Goal: Contribute content: Add original content to the website for others to see

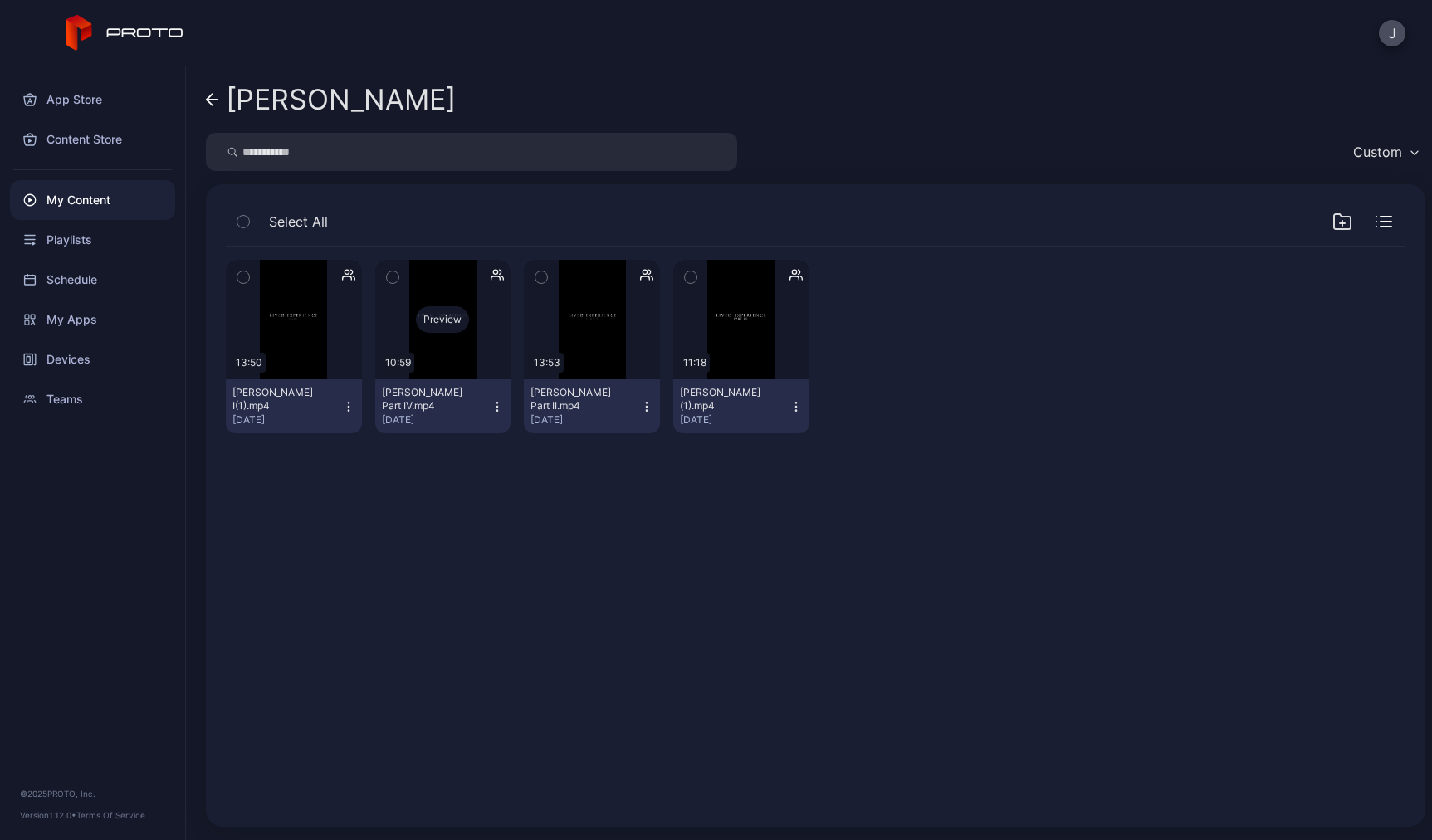
click at [439, 322] on div "Preview" at bounding box center [442, 320] width 53 height 26
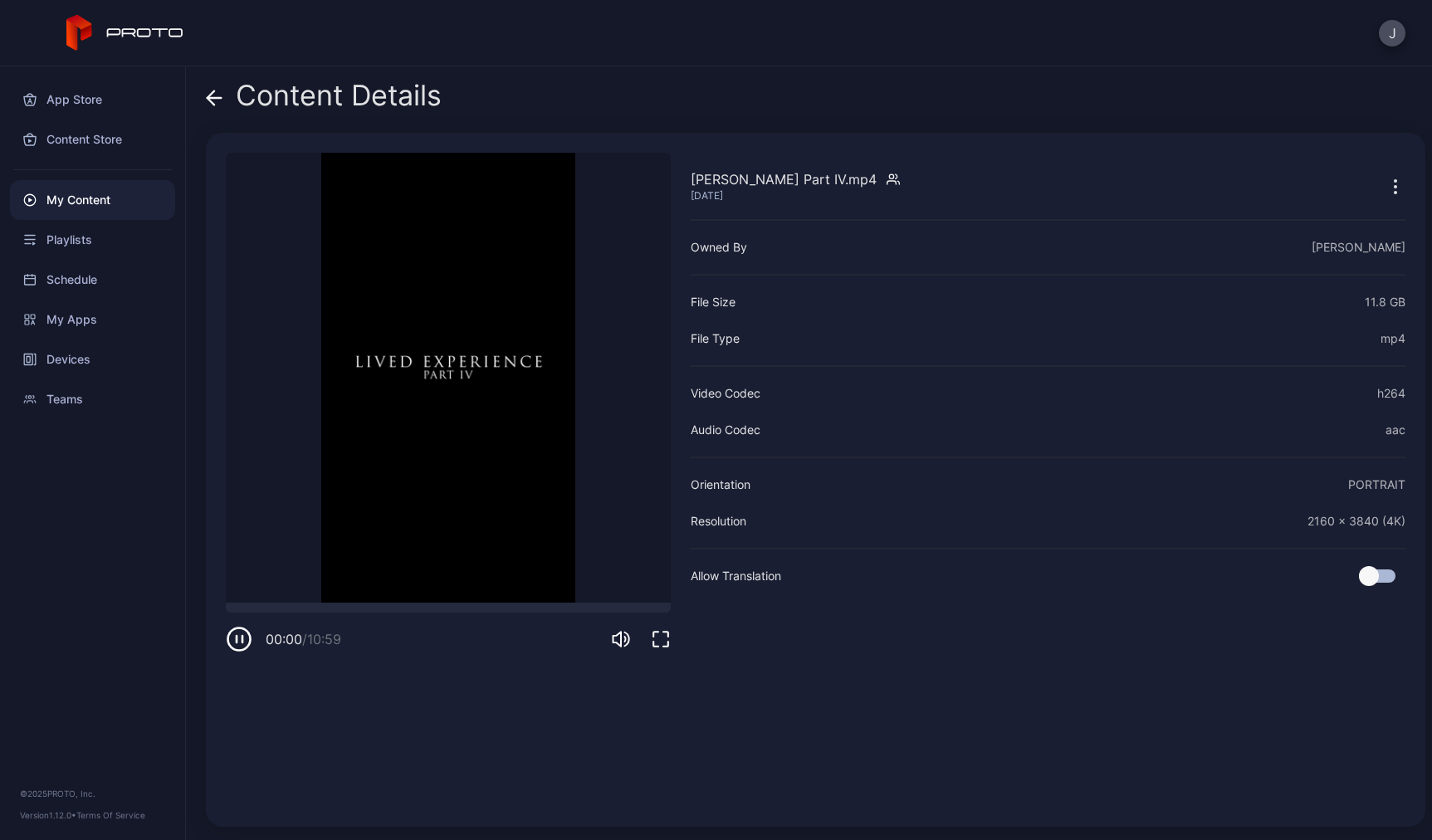
click at [214, 90] on icon at bounding box center [214, 98] width 17 height 17
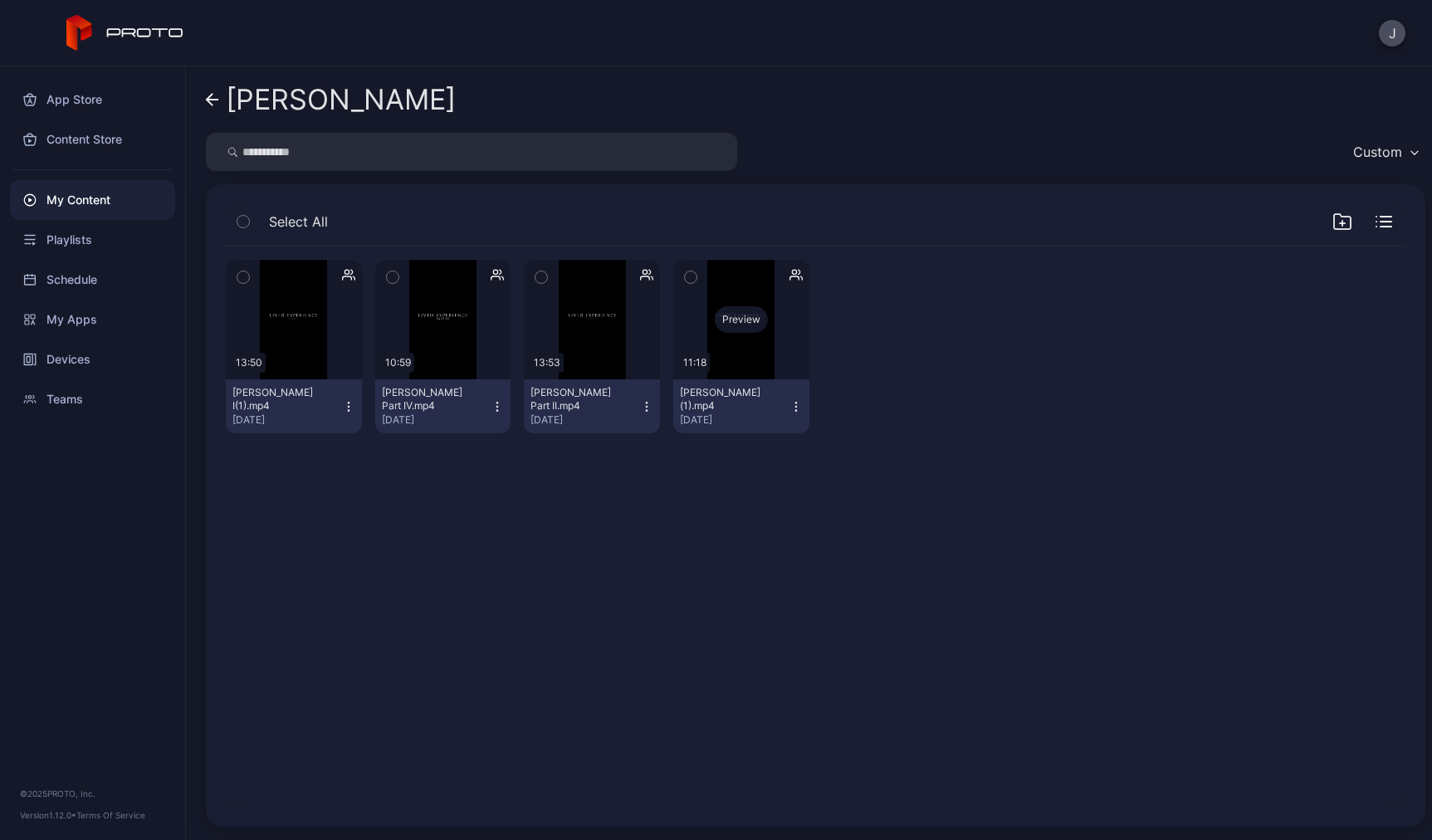
click at [715, 312] on div "Preview" at bounding box center [741, 320] width 53 height 26
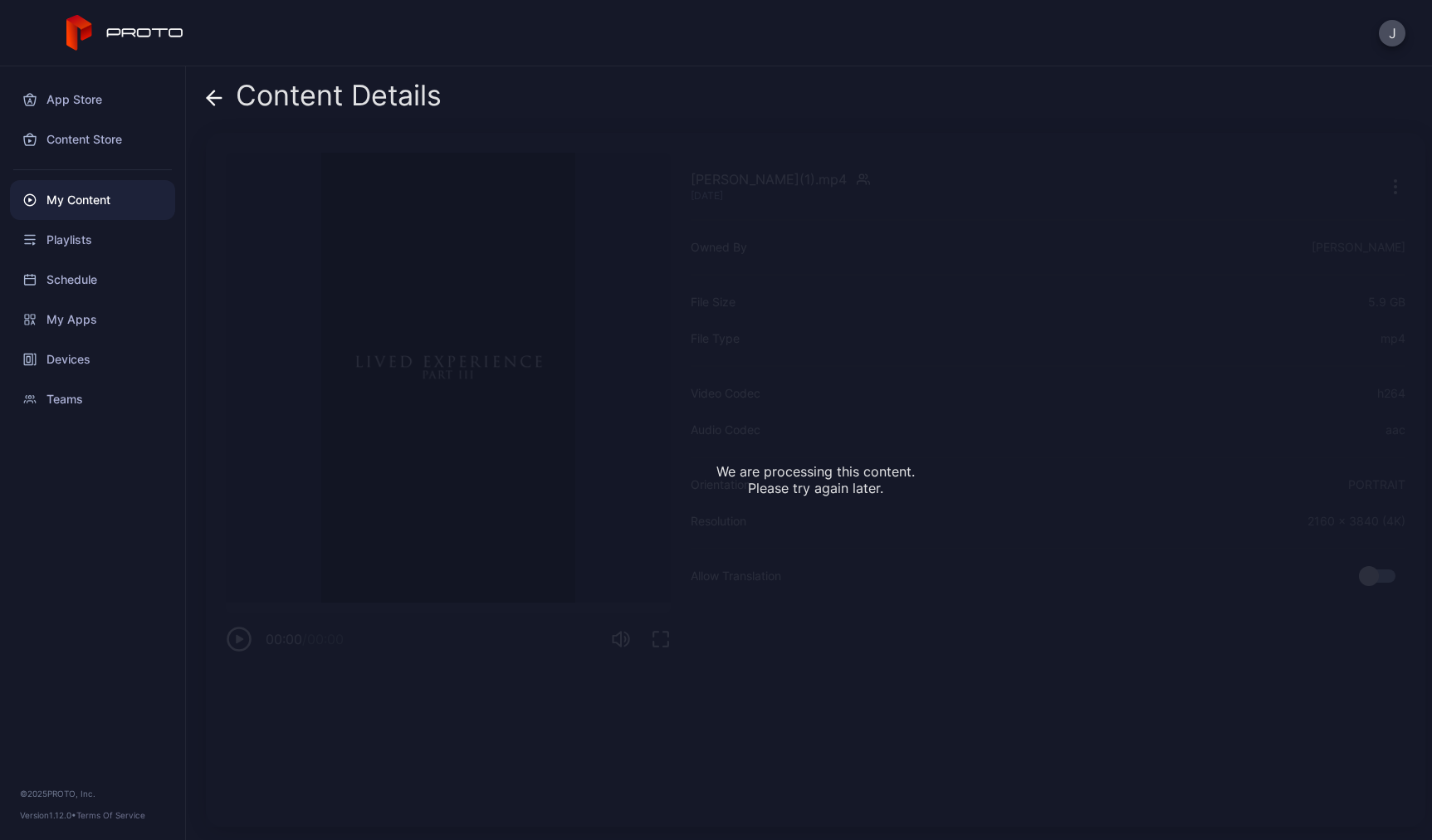
click at [207, 94] on icon at bounding box center [214, 98] width 17 height 17
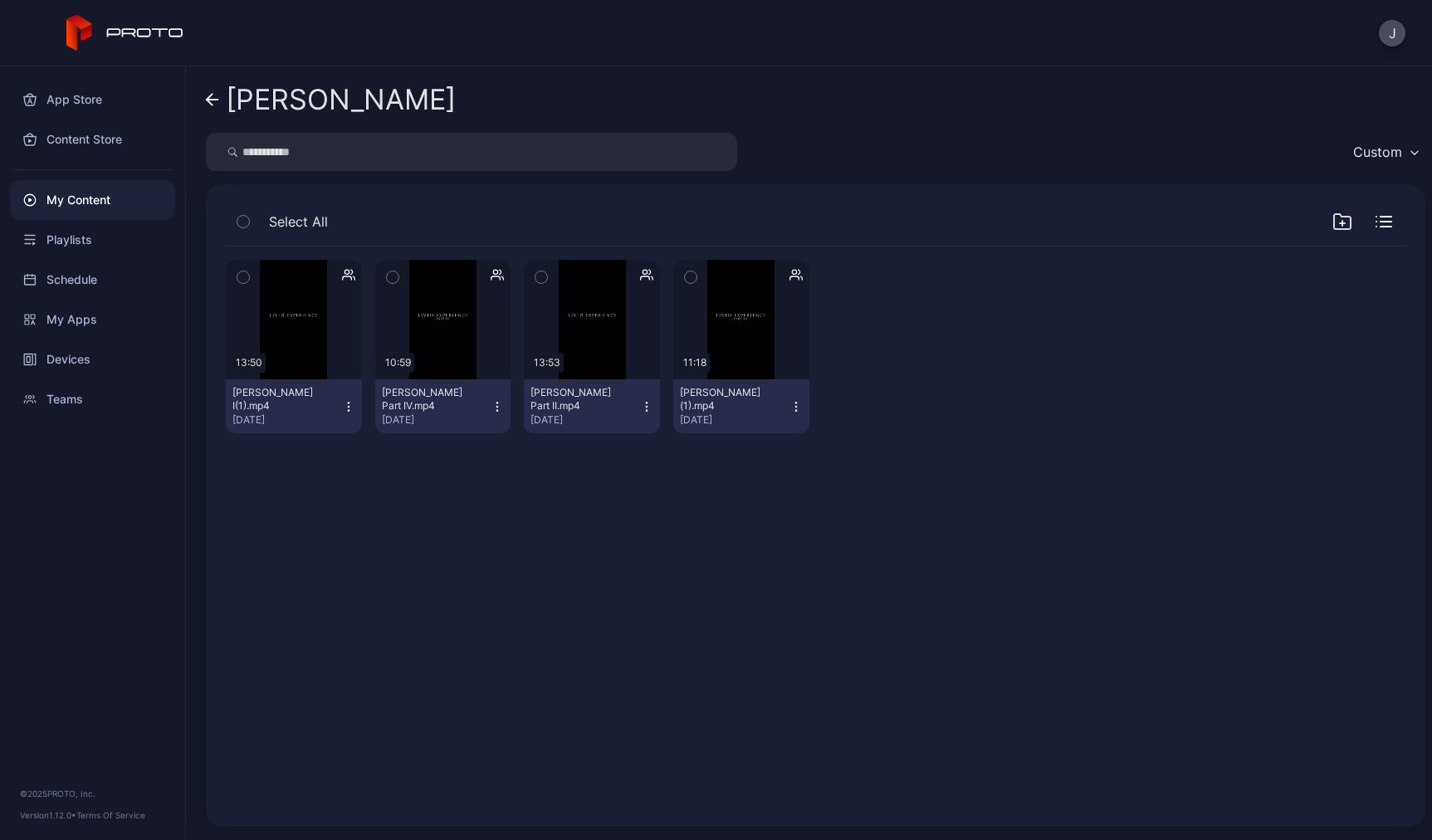
click at [213, 97] on icon at bounding box center [212, 100] width 13 height 14
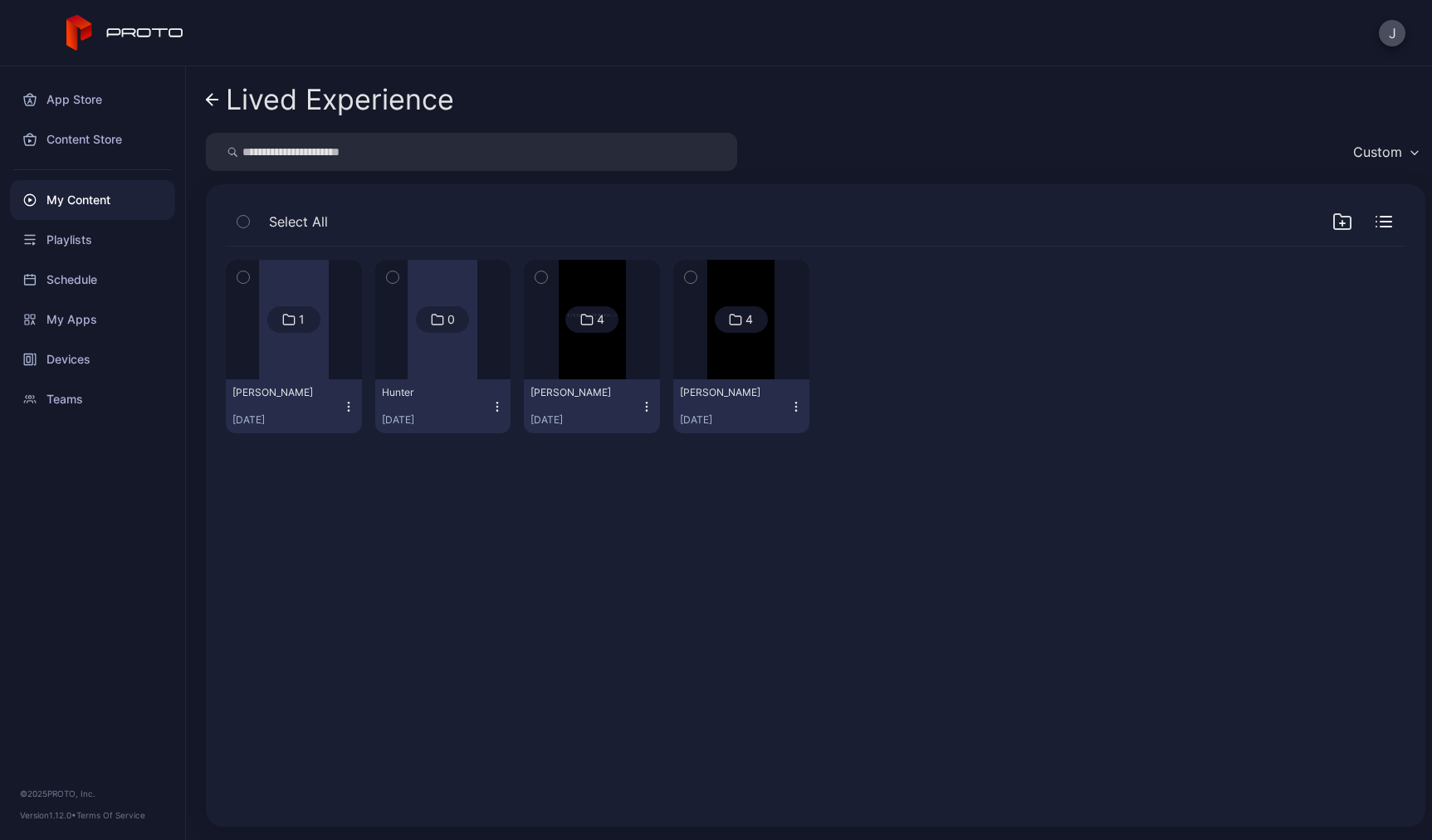
click at [752, 367] on img at bounding box center [741, 319] width 67 height 119
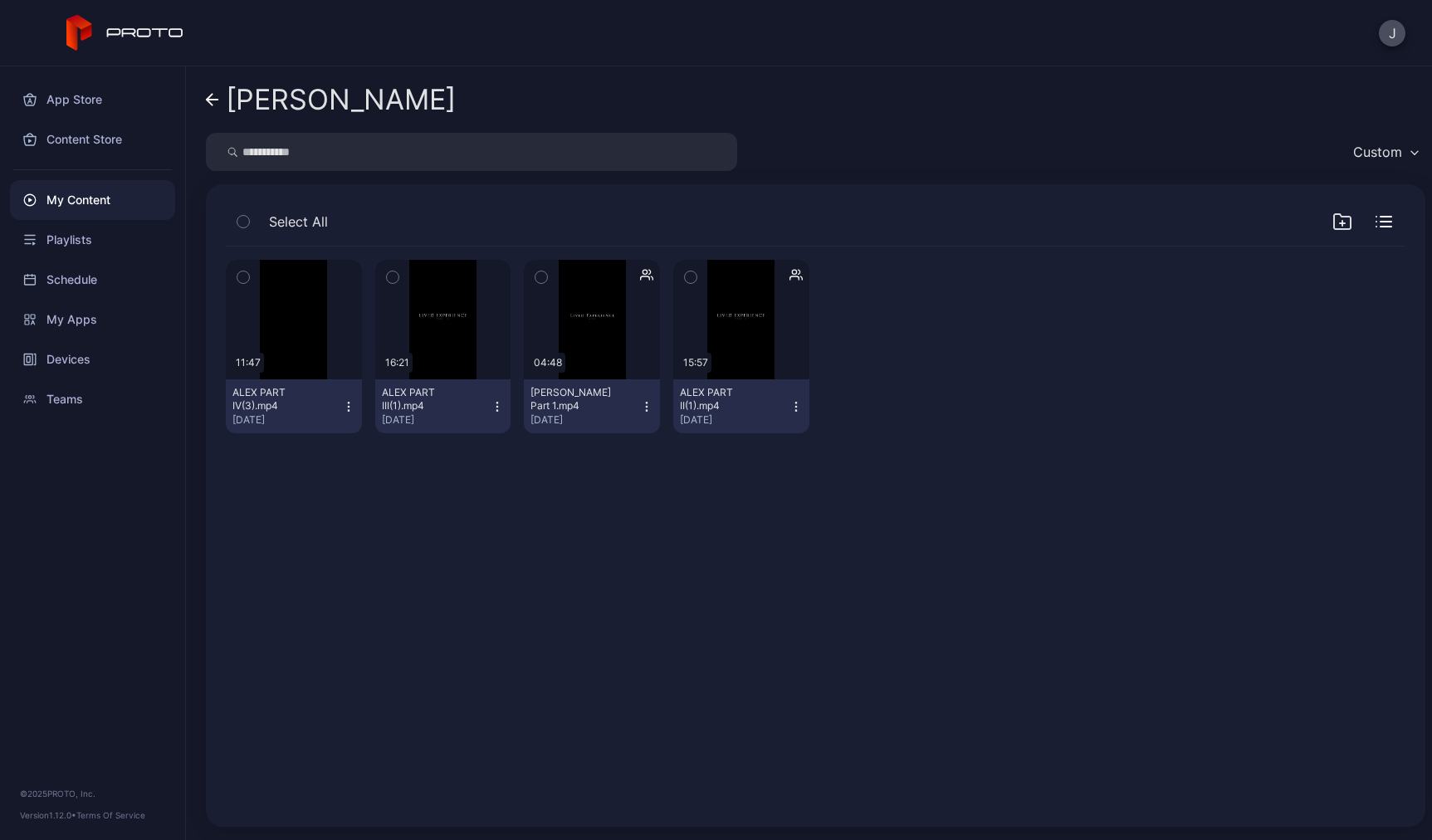
click at [432, 390] on div "ALEX PART III(1).mp4" at bounding box center [427, 399] width 92 height 26
click at [432, 376] on div "Preview" at bounding box center [444, 319] width 136 height 119
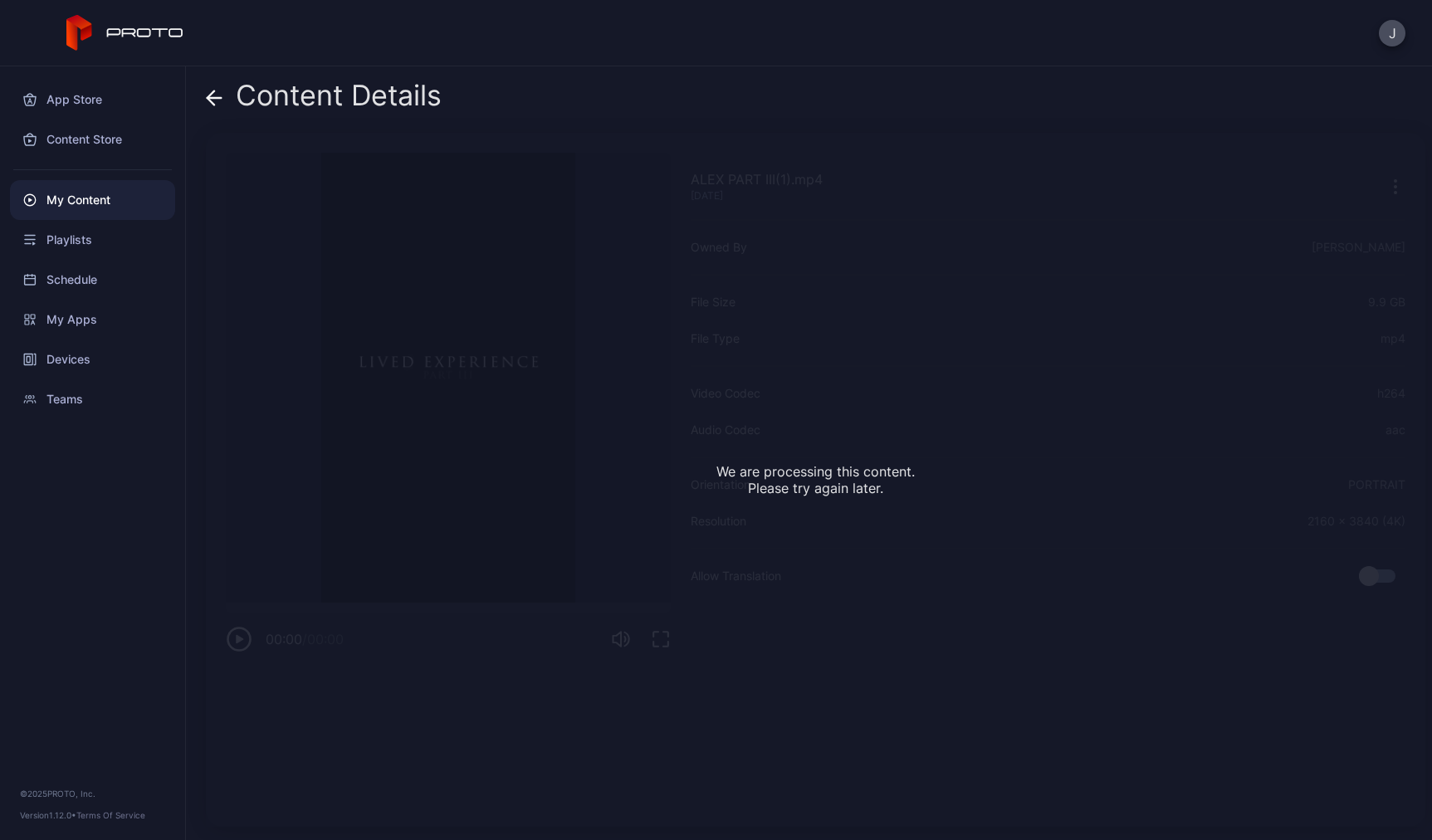
click at [211, 86] on span at bounding box center [214, 95] width 17 height 31
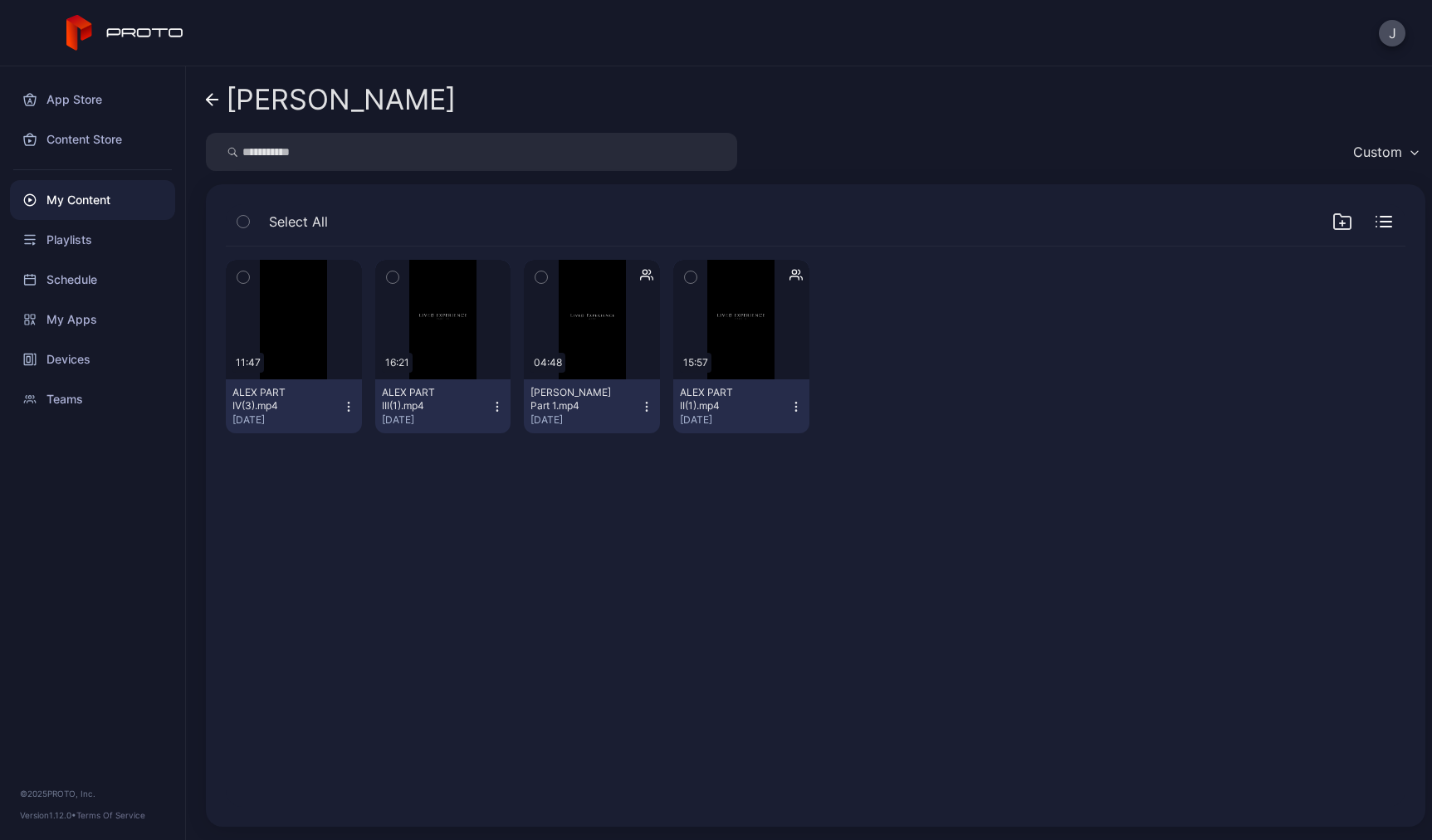
click at [211, 87] on link "[PERSON_NAME]" at bounding box center [330, 99] width 250 height 40
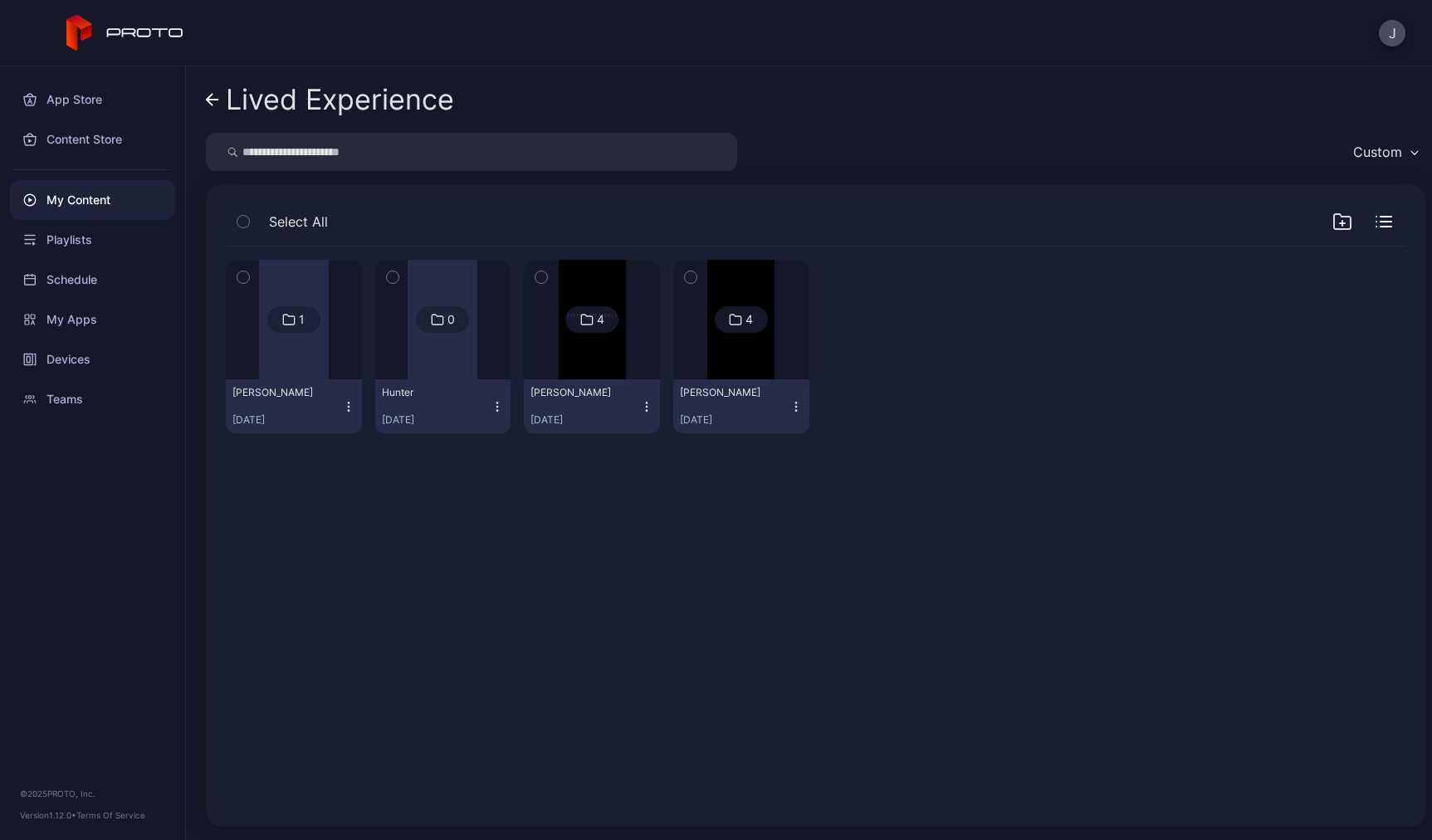
click at [76, 207] on div "My Content" at bounding box center [92, 200] width 166 height 40
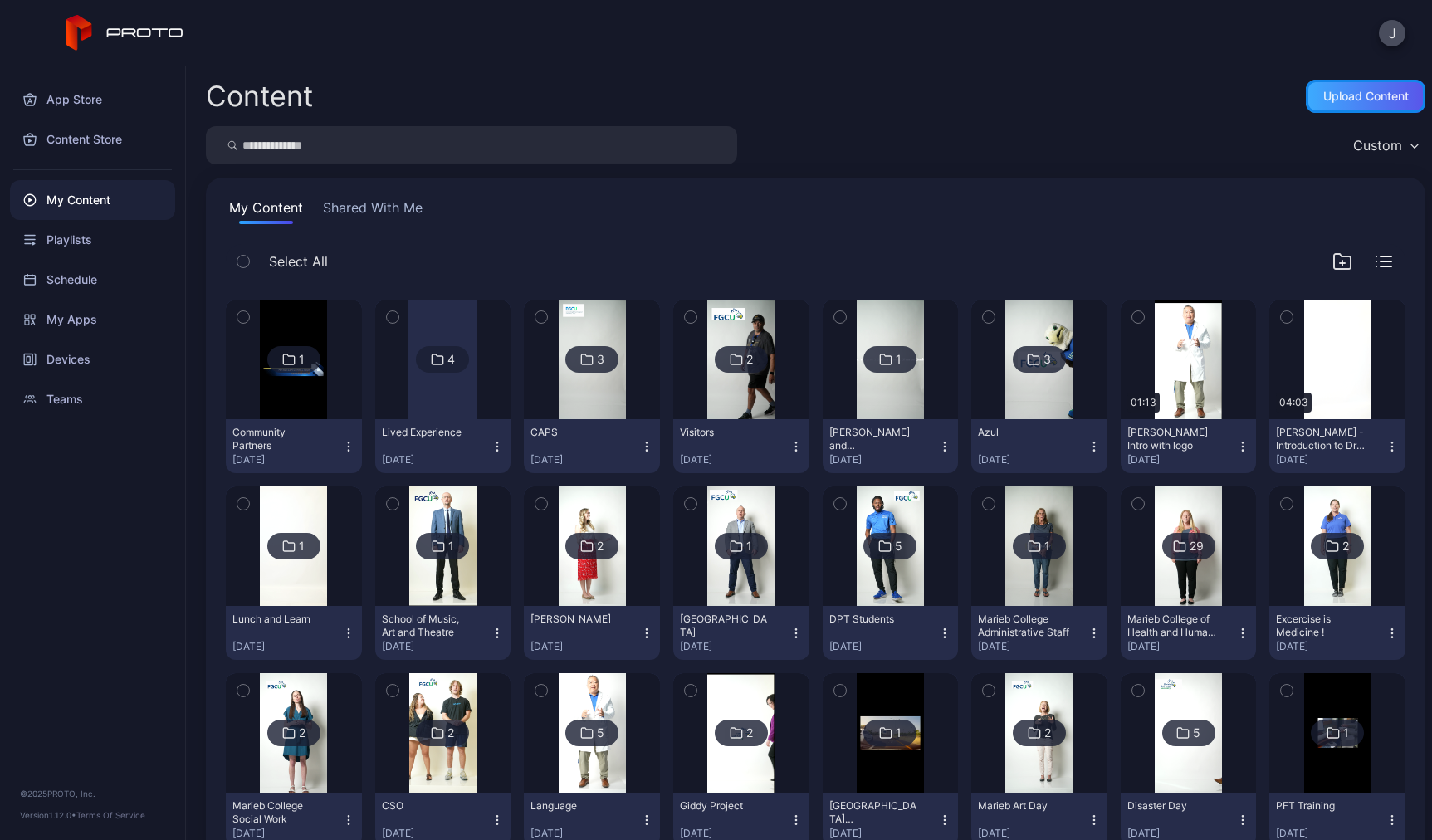
click at [1324, 102] on div "Upload Content" at bounding box center [1367, 96] width 85 height 13
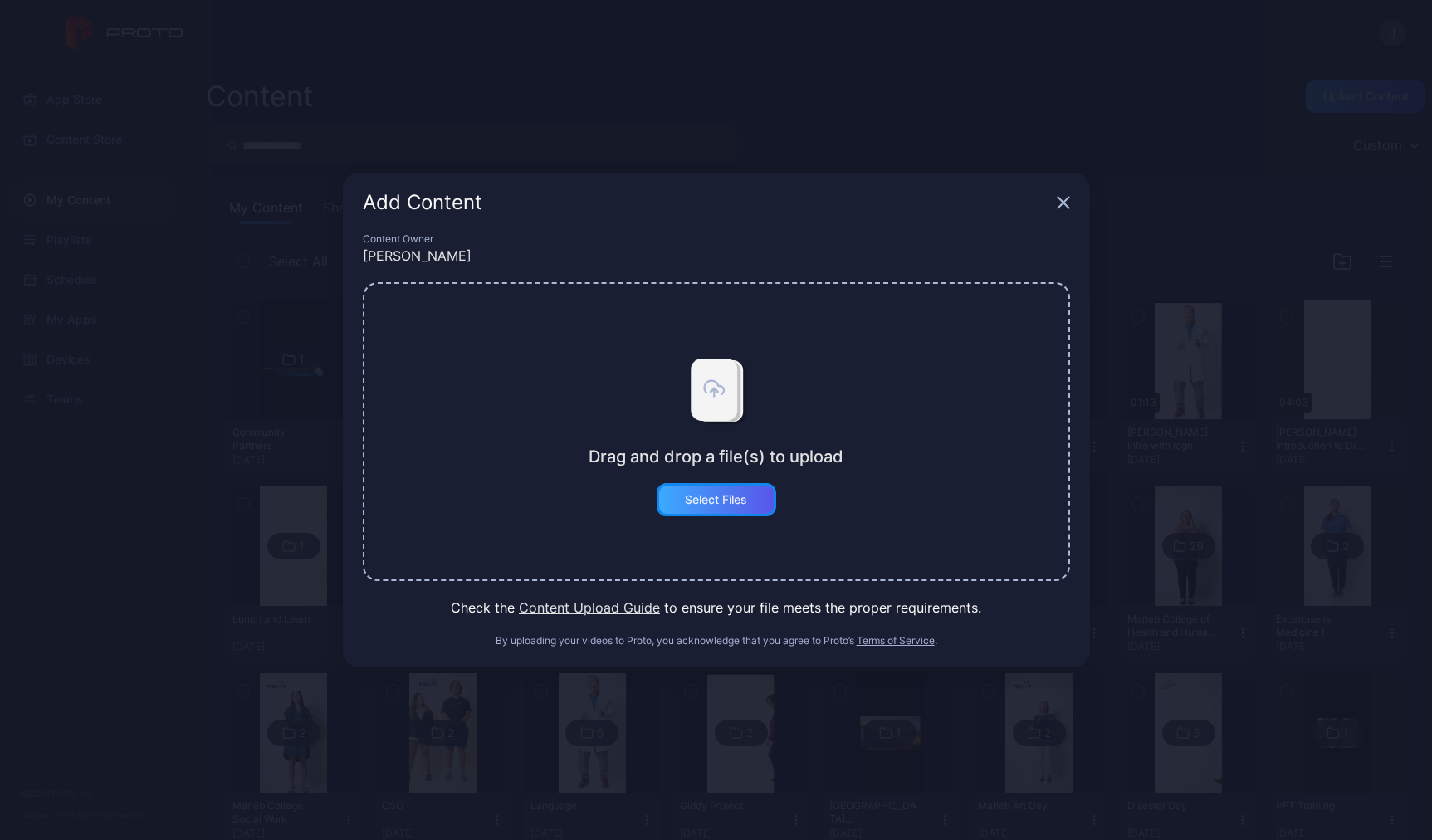
click at [734, 490] on div "Select Files" at bounding box center [716, 499] width 119 height 33
